Goal: Information Seeking & Learning: Find specific page/section

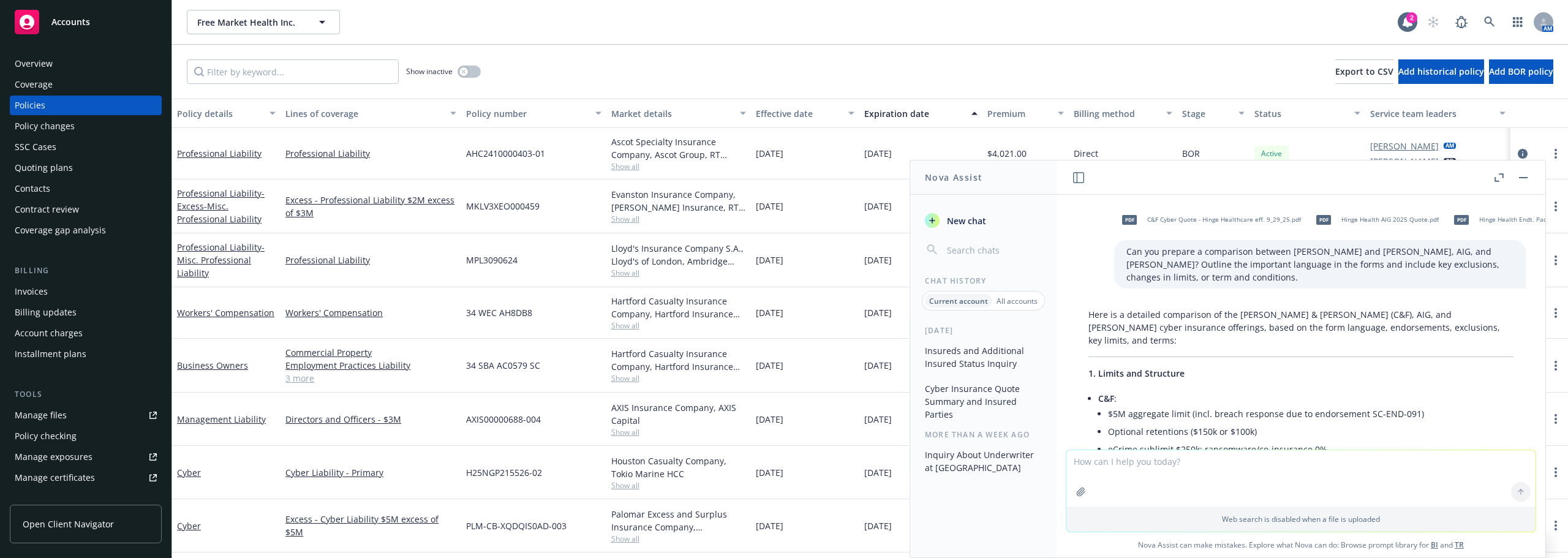
scroll to position [0, 8]
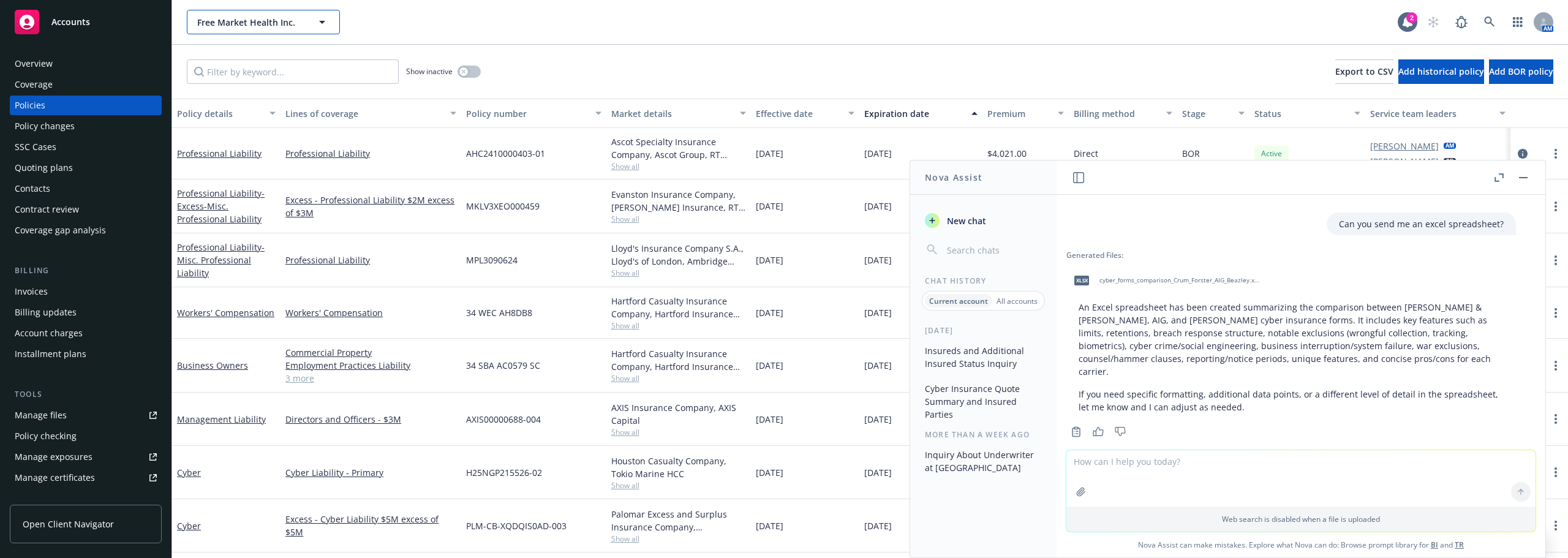
click at [269, 22] on span "Free Market Health Inc." at bounding box center [250, 22] width 106 height 12
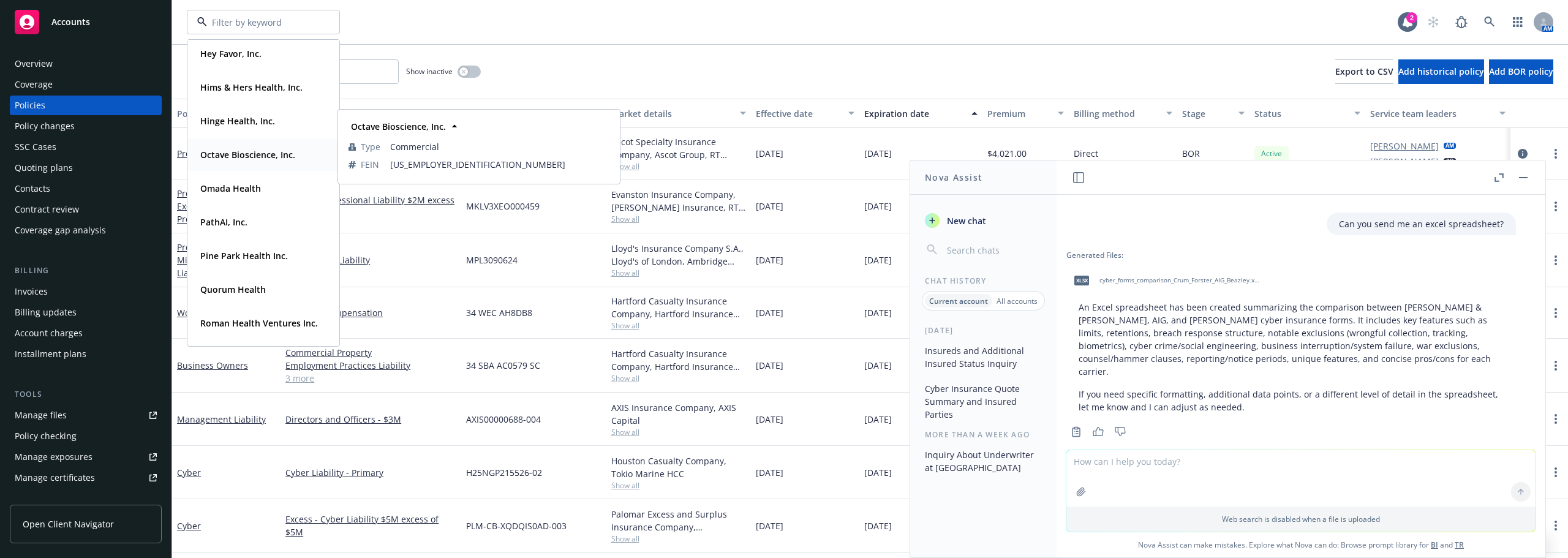
scroll to position [306, 0]
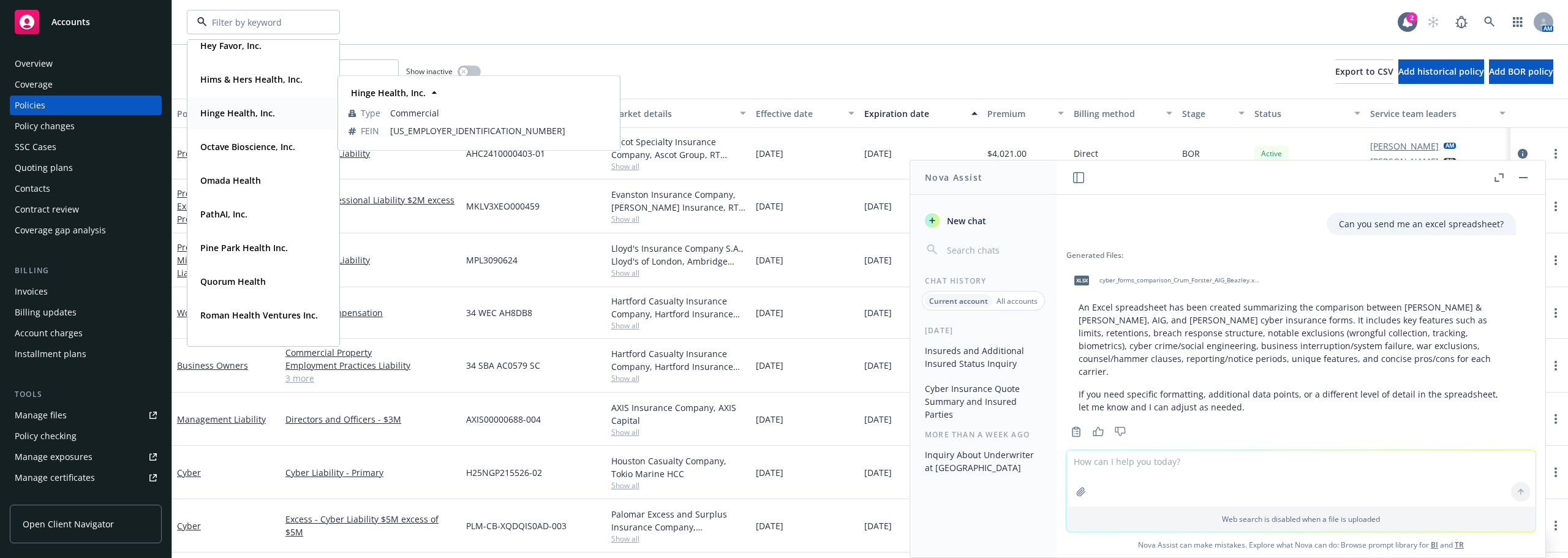
click at [237, 110] on strong "Hinge Health, Inc." at bounding box center [238, 112] width 75 height 12
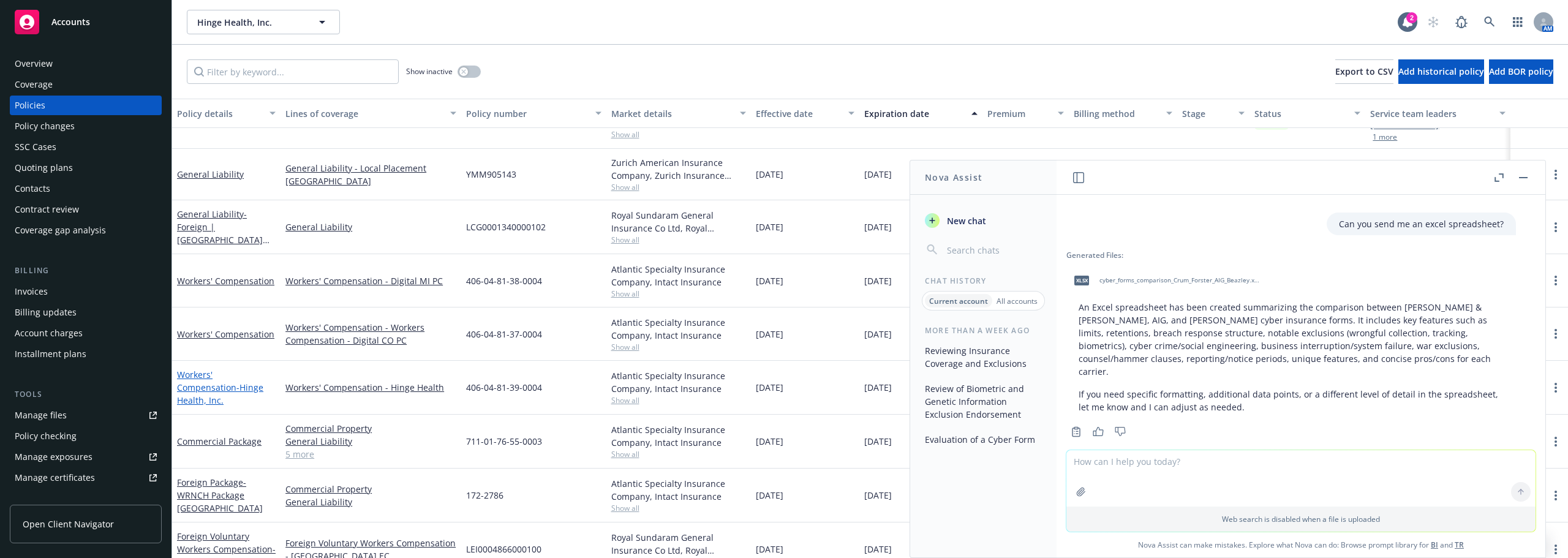
scroll to position [122, 0]
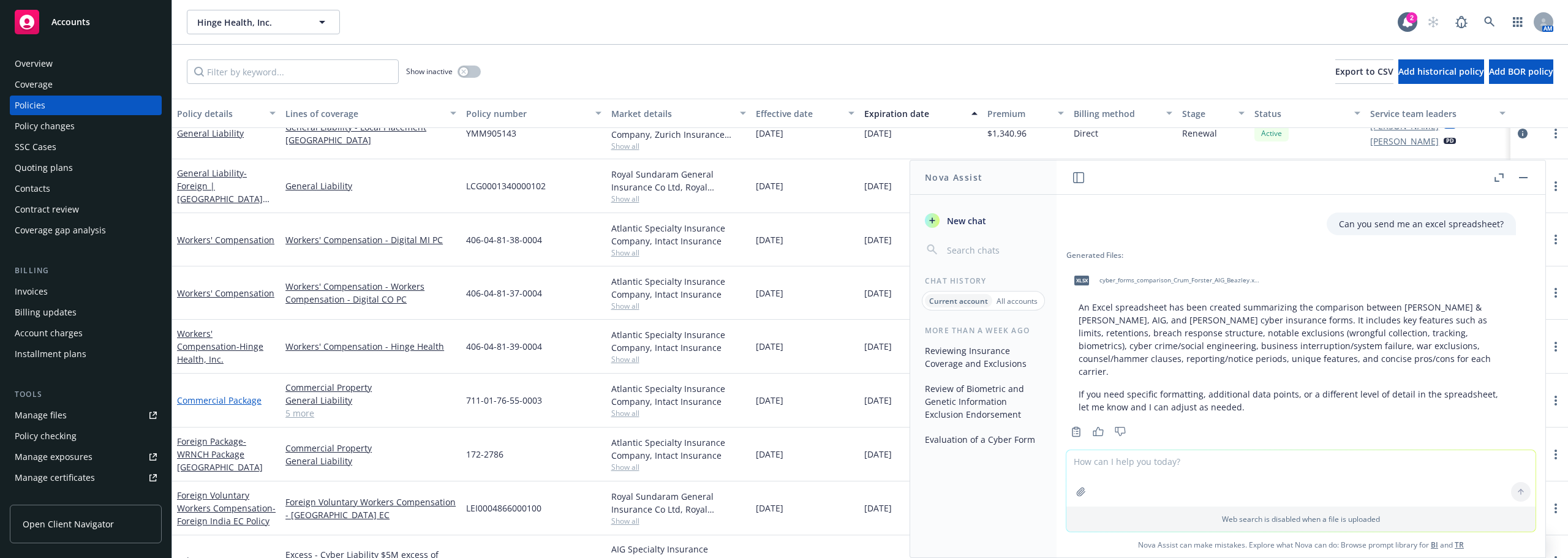
click at [229, 404] on link "Commercial Package" at bounding box center [219, 400] width 85 height 12
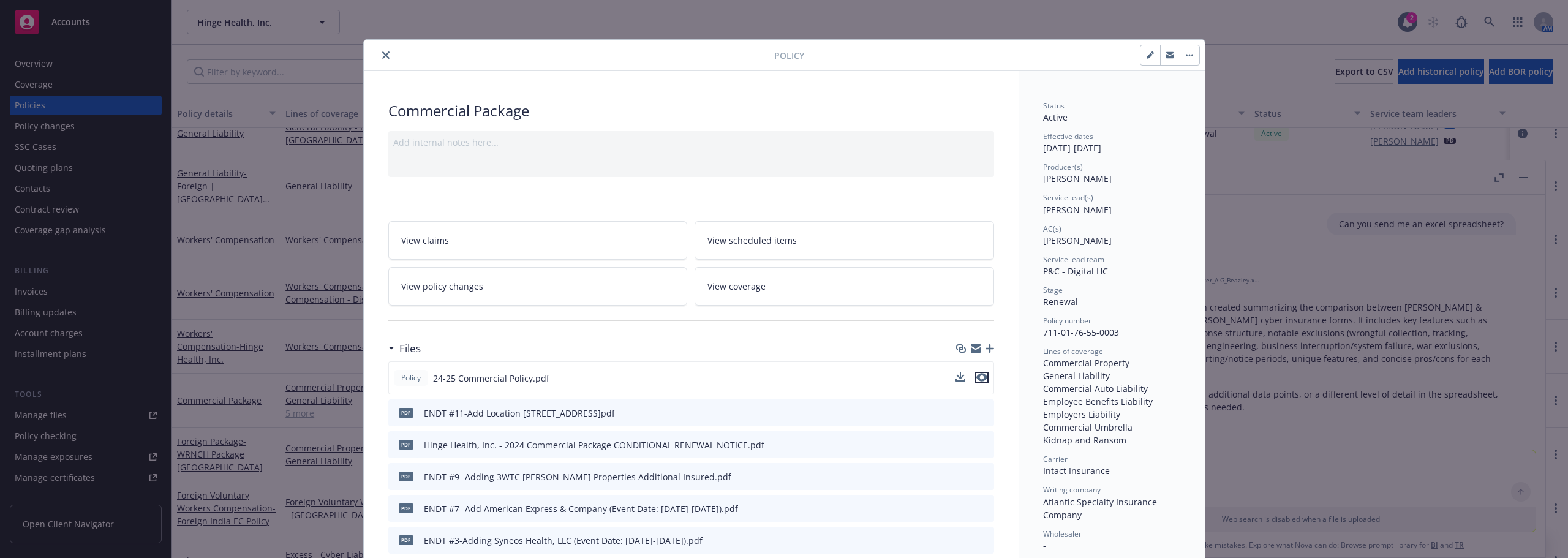
click at [977, 374] on icon "preview file" at bounding box center [982, 378] width 11 height 9
click at [379, 57] on button "close" at bounding box center [386, 54] width 14 height 14
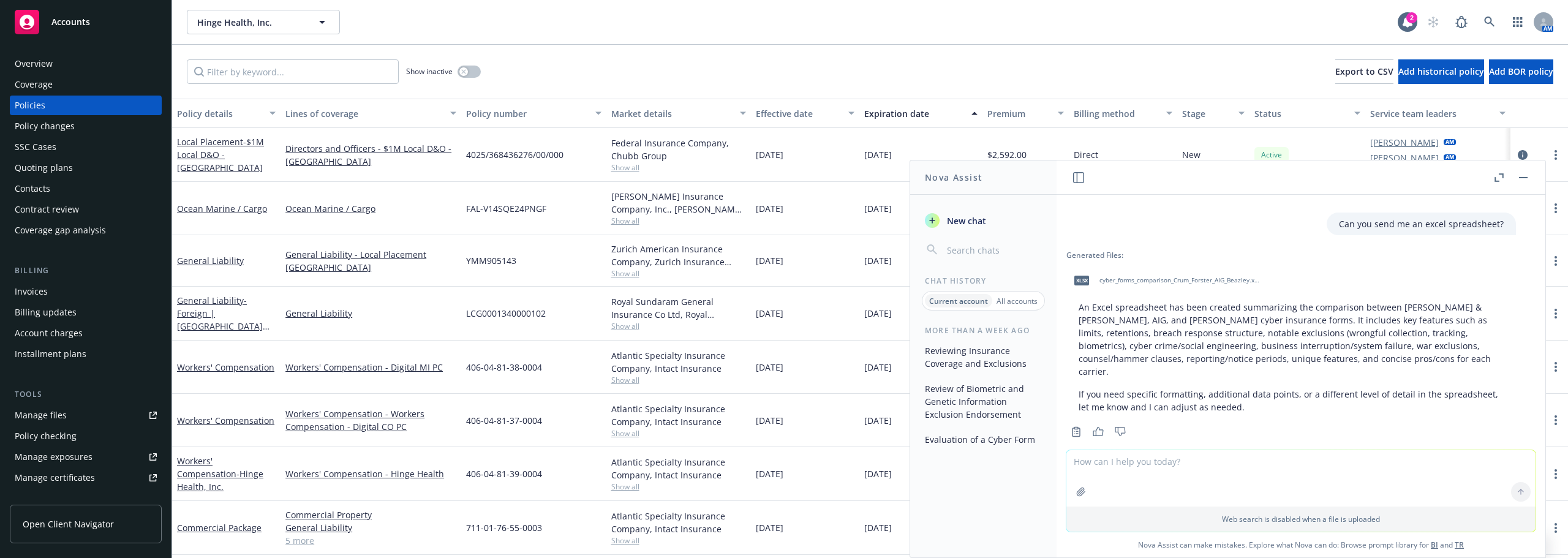
click at [75, 65] on div "Overview" at bounding box center [85, 63] width 142 height 20
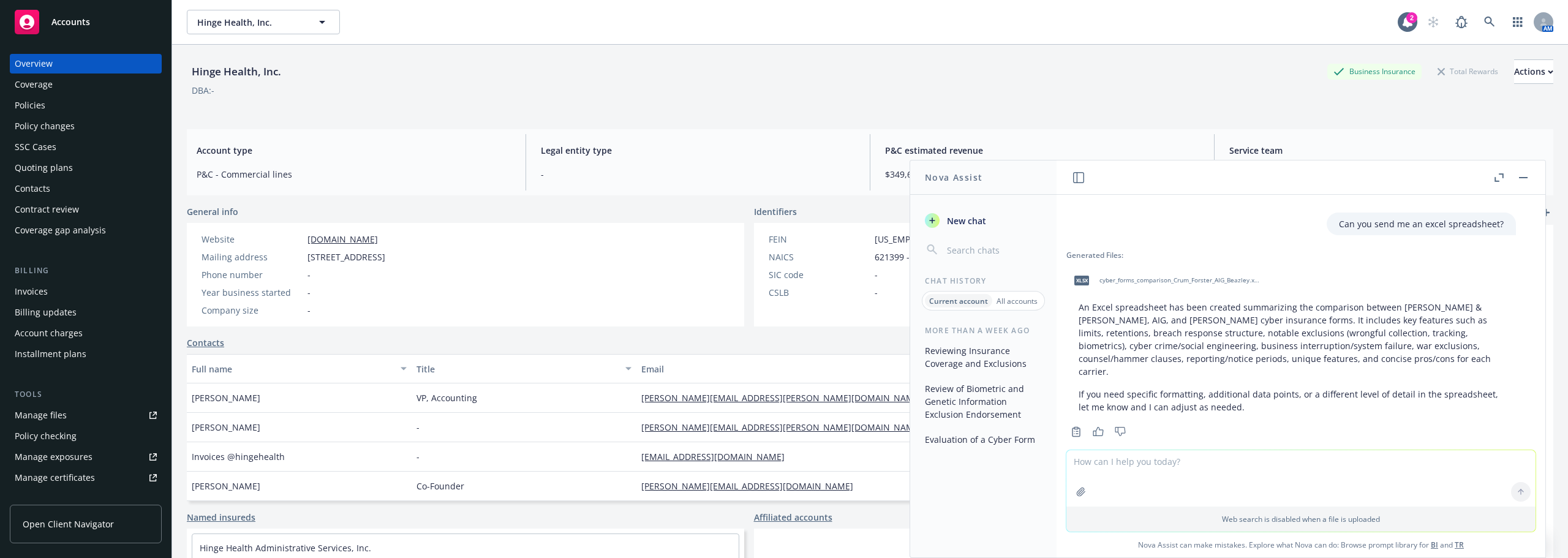
click at [329, 258] on span "[STREET_ADDRESS]" at bounding box center [346, 256] width 78 height 12
click at [1520, 179] on button "button" at bounding box center [1523, 178] width 14 height 14
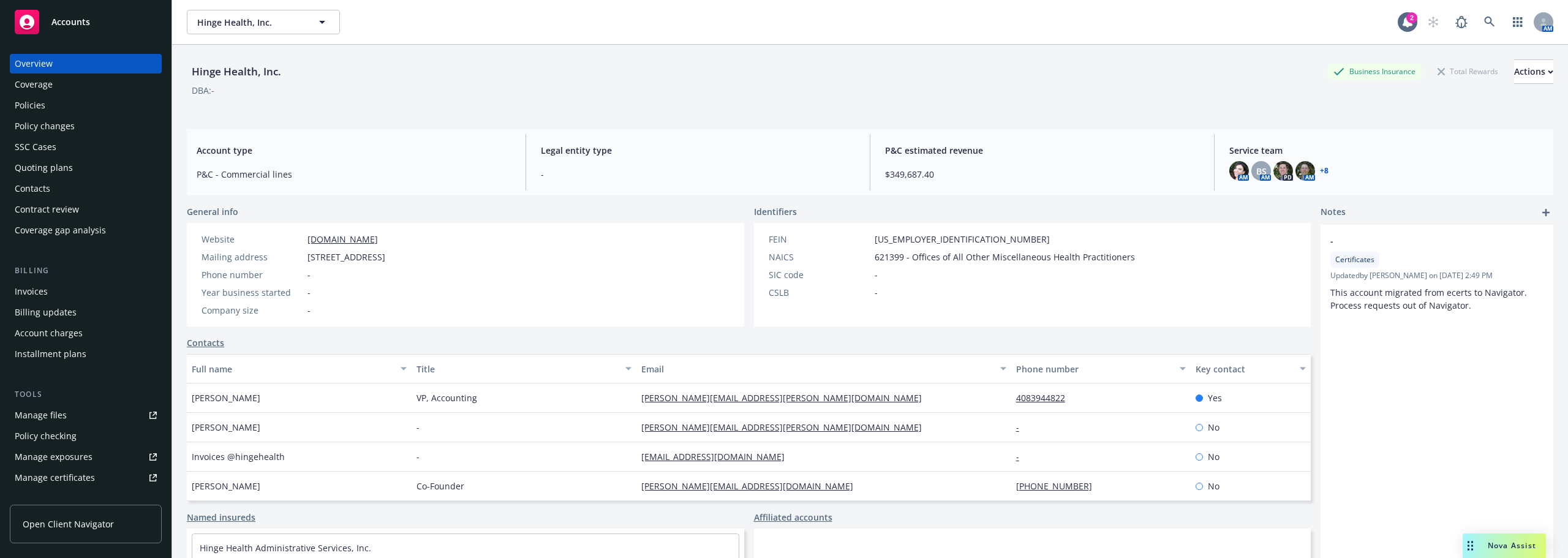
click at [385, 255] on span "[STREET_ADDRESS]" at bounding box center [346, 256] width 78 height 12
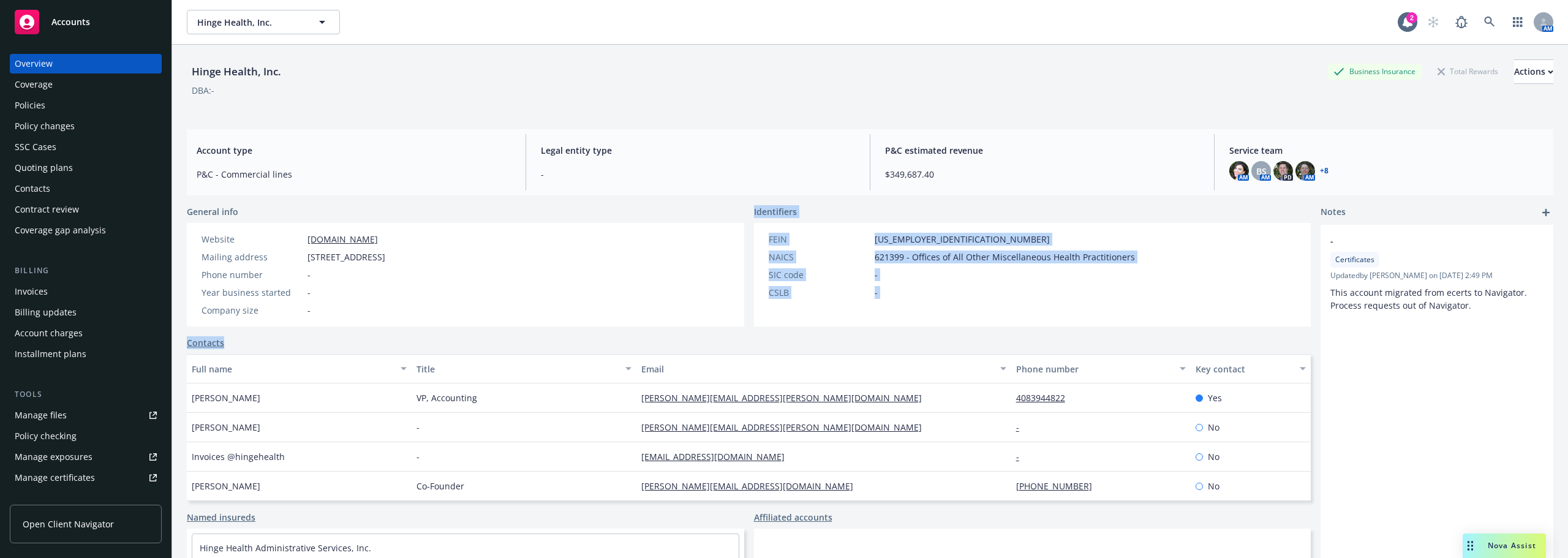
click at [504, 330] on div "General info Website [DOMAIN_NAME] Mailing address [STREET_ADDRESS] Phone numbe…" at bounding box center [749, 431] width 1124 height 453
click at [494, 329] on div "General info Website [DOMAIN_NAME] Mailing address [STREET_ADDRESS] Phone numbe…" at bounding box center [749, 431] width 1124 height 453
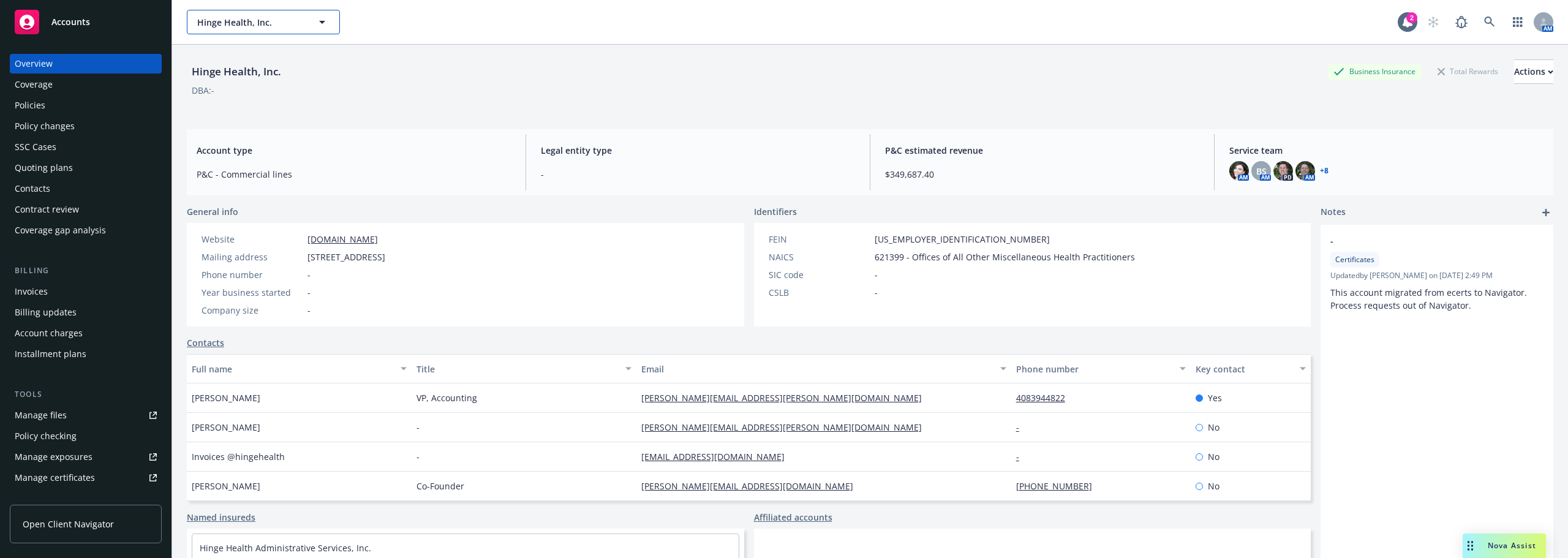
click at [262, 25] on span "Hinge Health, Inc." at bounding box center [250, 22] width 106 height 12
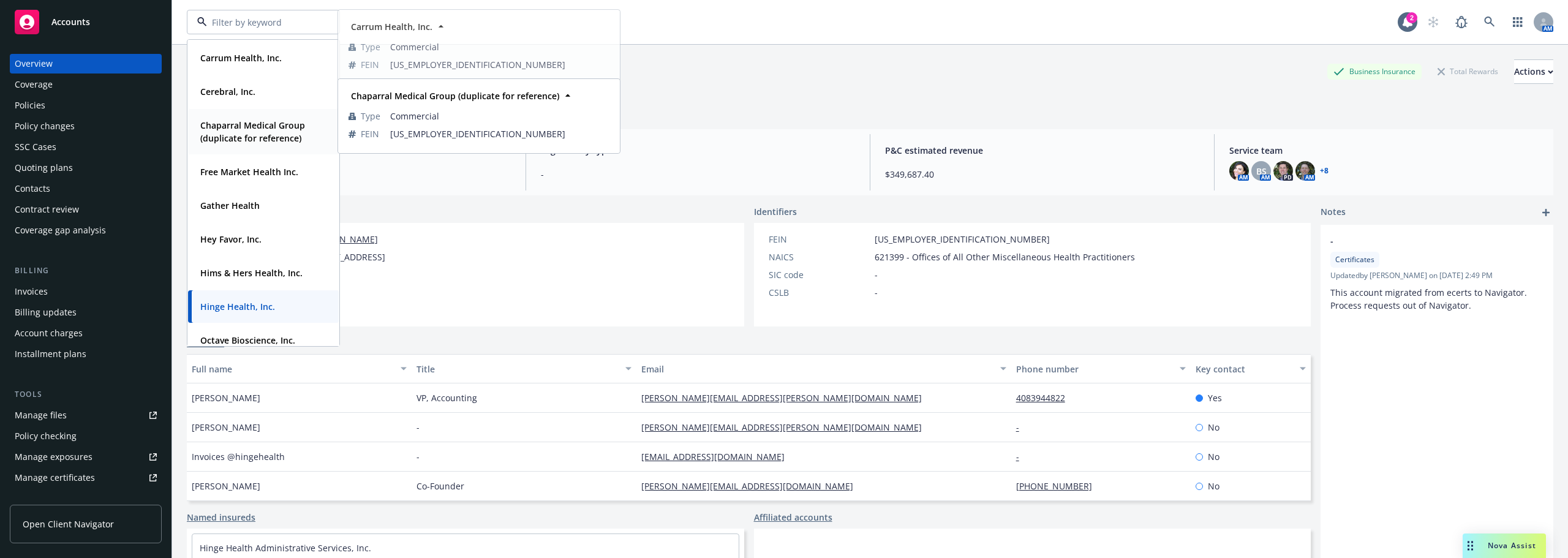
scroll to position [122, 0]
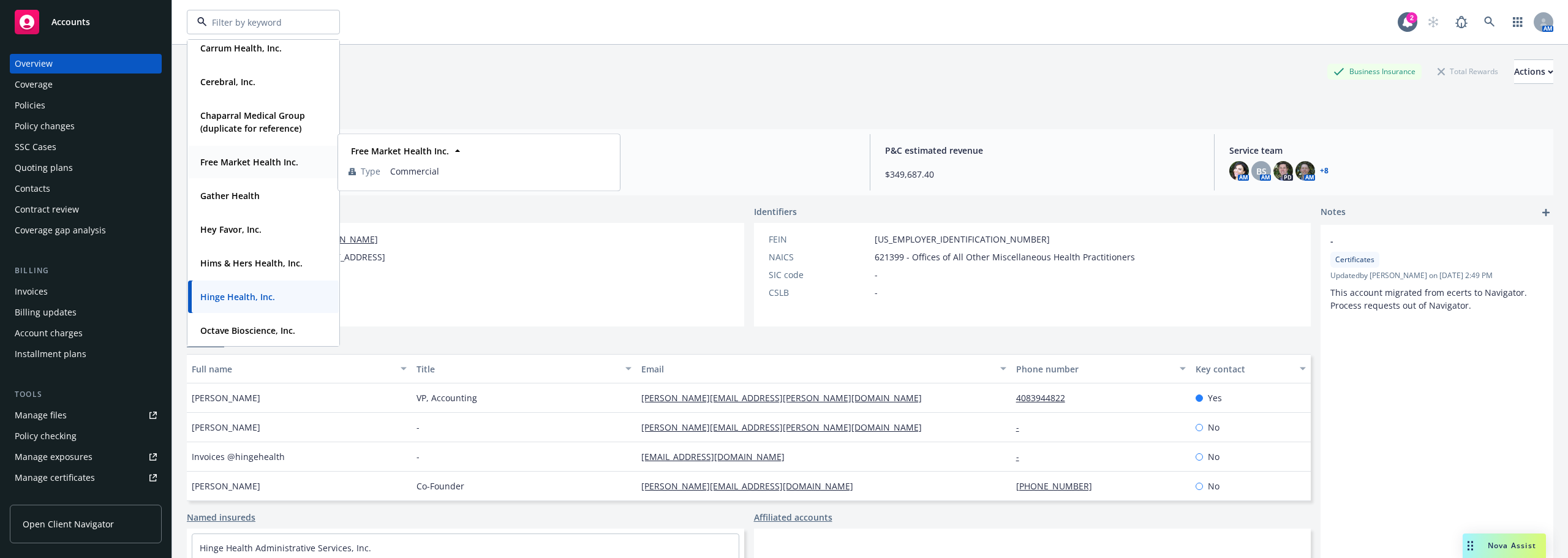
click at [237, 153] on div "Free Market Health Inc." at bounding box center [248, 162] width 105 height 18
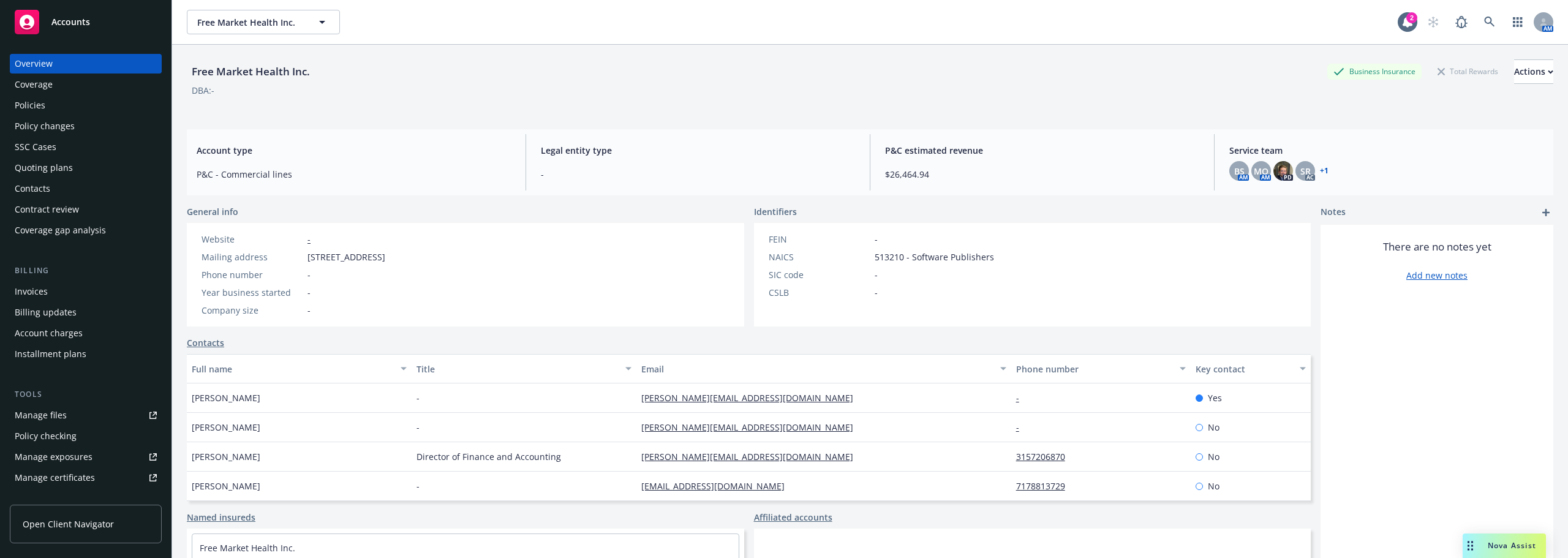
click at [63, 108] on div "Policies" at bounding box center [85, 105] width 142 height 20
